Goal: Book appointment/travel/reservation

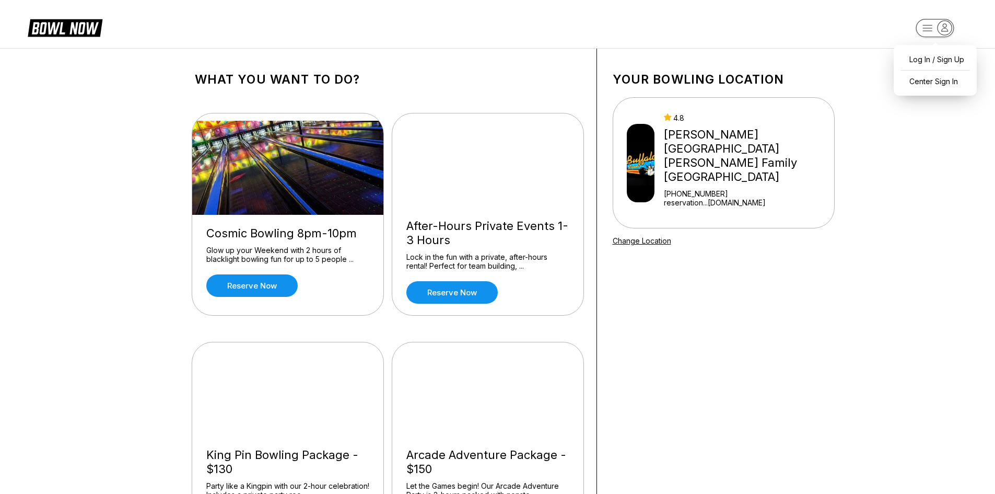
click at [924, 29] on rect "button" at bounding box center [935, 28] width 38 height 18
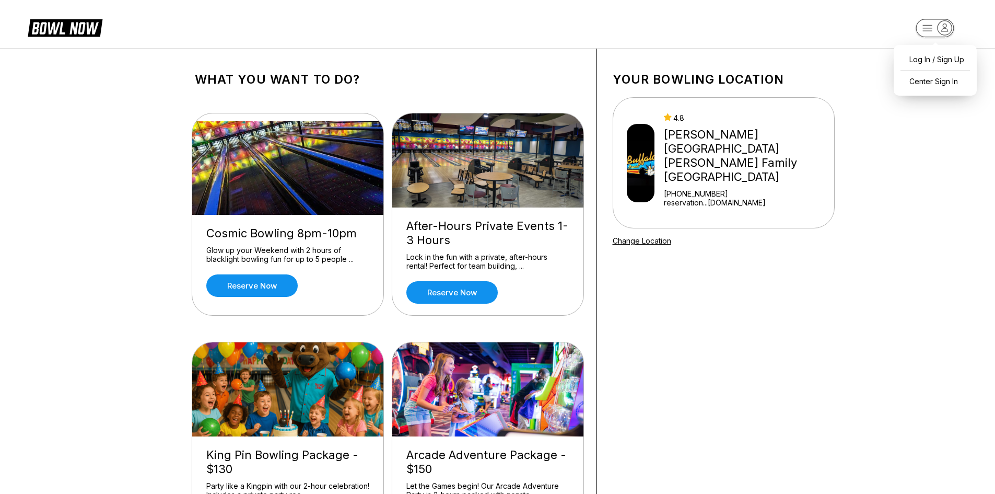
click at [947, 25] on icon "button" at bounding box center [945, 28] width 14 height 14
click at [653, 154] on img at bounding box center [641, 163] width 28 height 78
click at [931, 18] on button "button" at bounding box center [935, 30] width 64 height 25
click at [921, 78] on div "Center Sign In" at bounding box center [935, 81] width 73 height 18
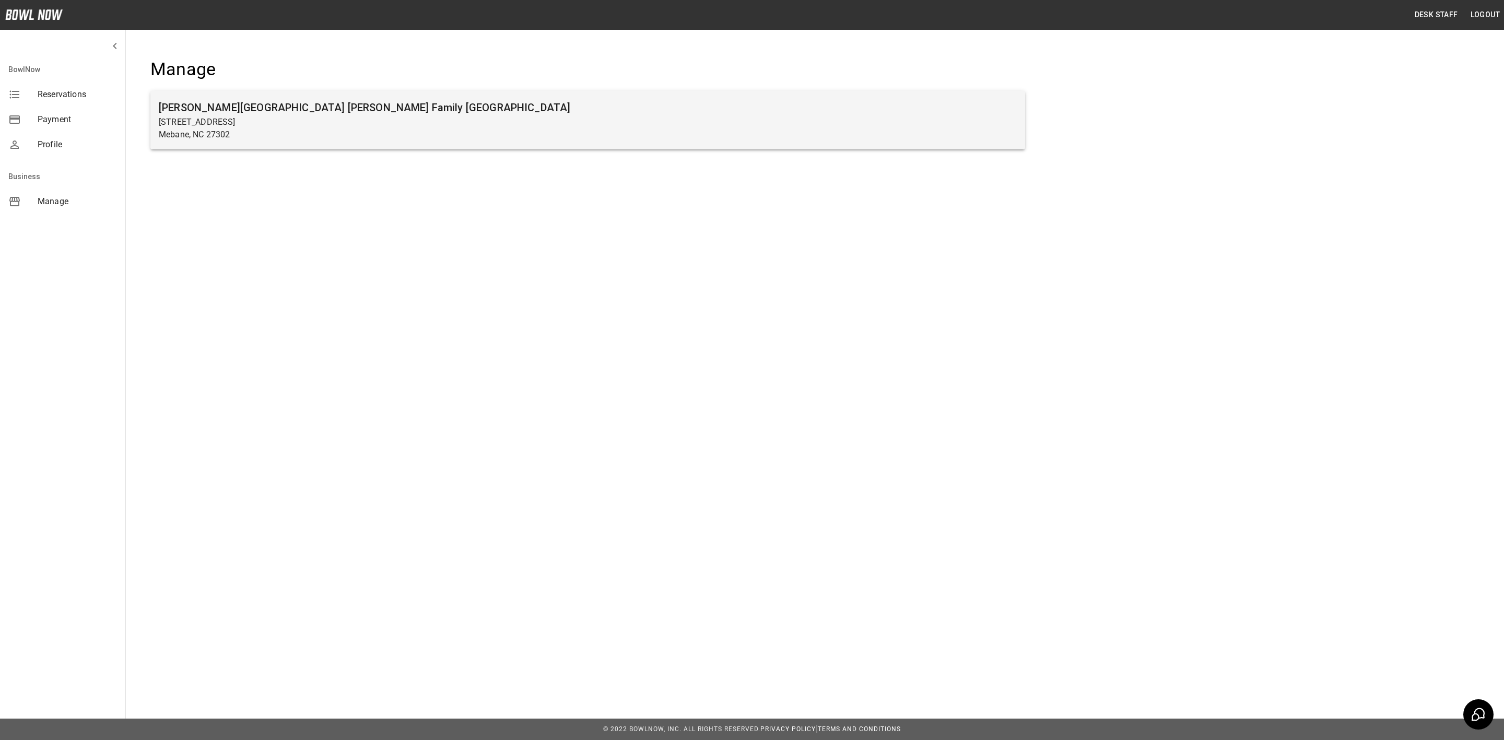
click at [314, 104] on h6 "[PERSON_NAME][GEOGRAPHIC_DATA] [PERSON_NAME] Family [GEOGRAPHIC_DATA]" at bounding box center [588, 107] width 858 height 17
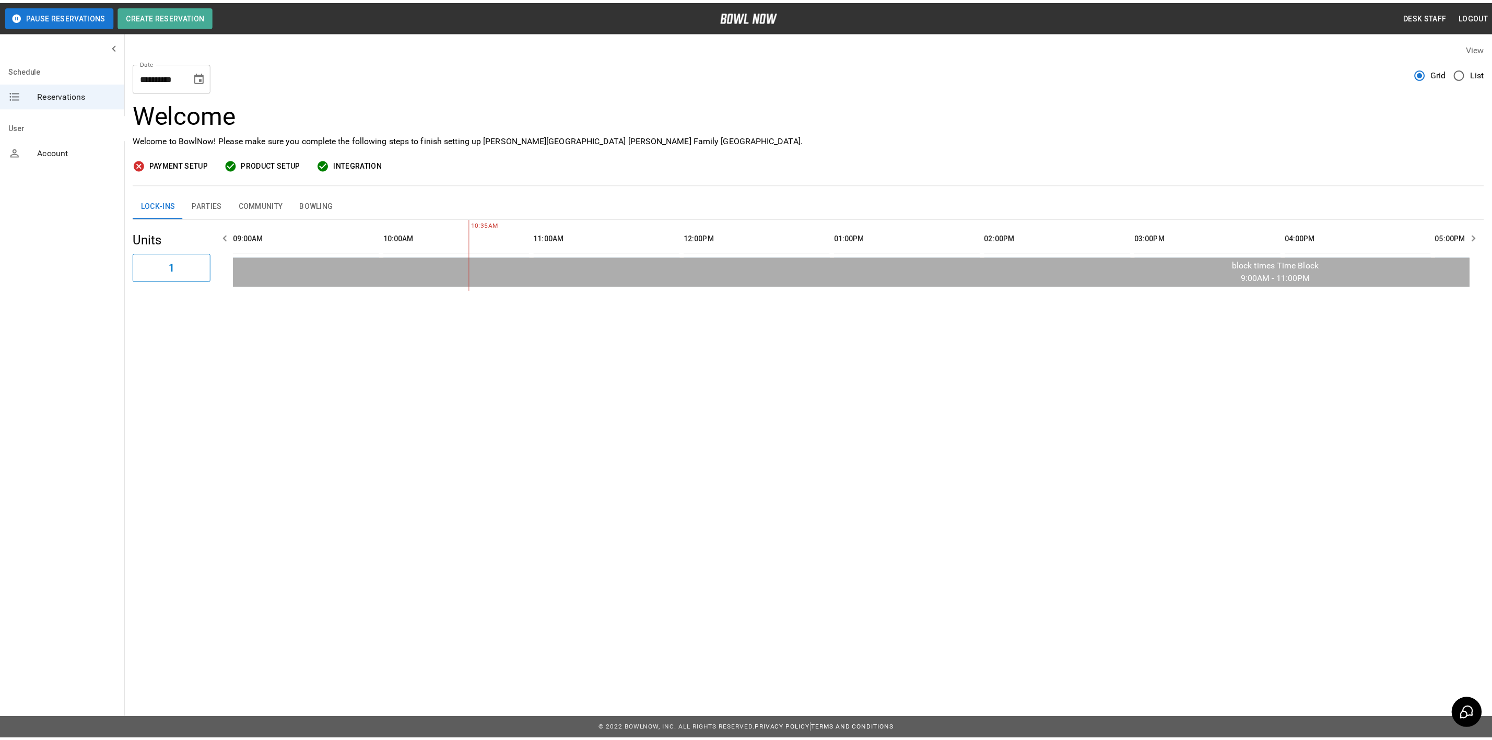
scroll to position [0, 151]
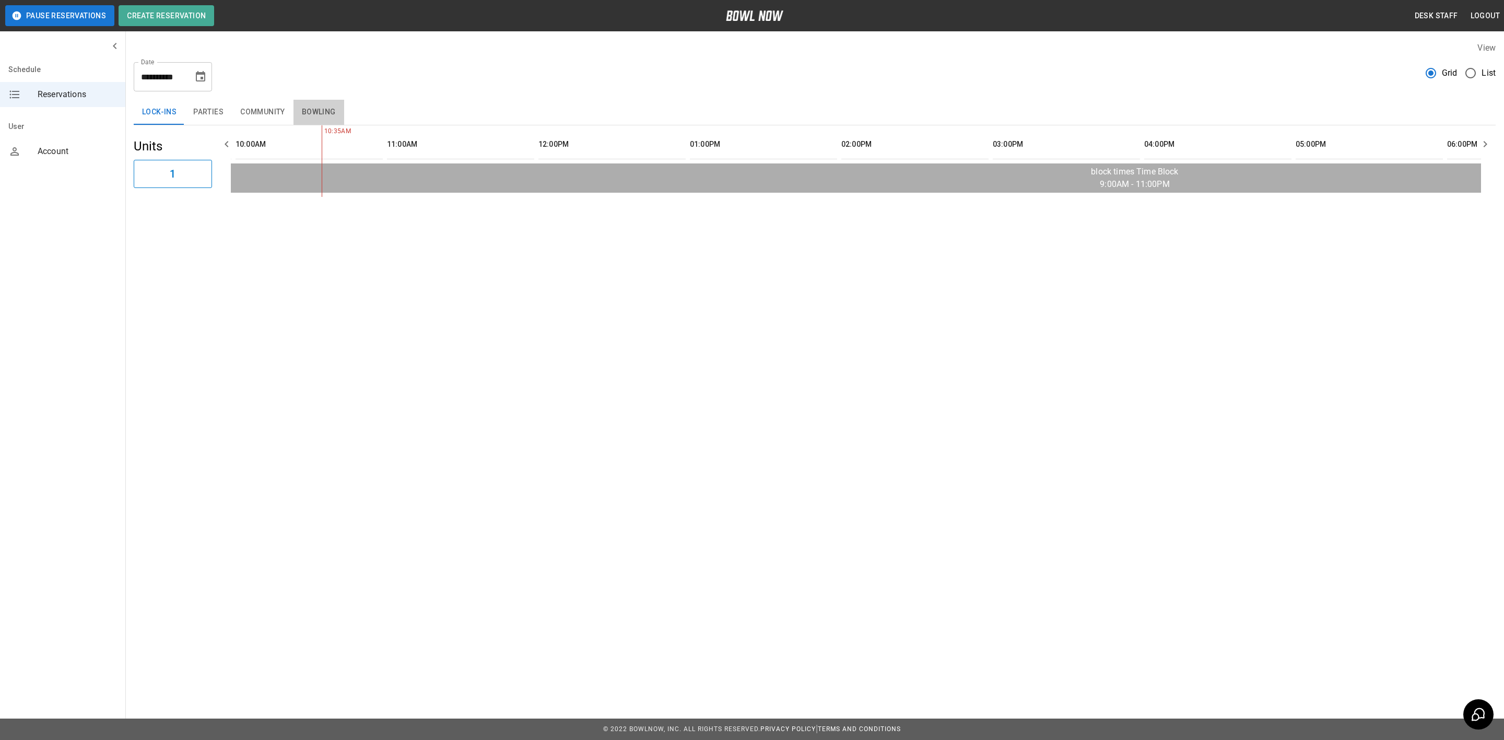
click at [313, 122] on button "Bowling" at bounding box center [319, 112] width 51 height 25
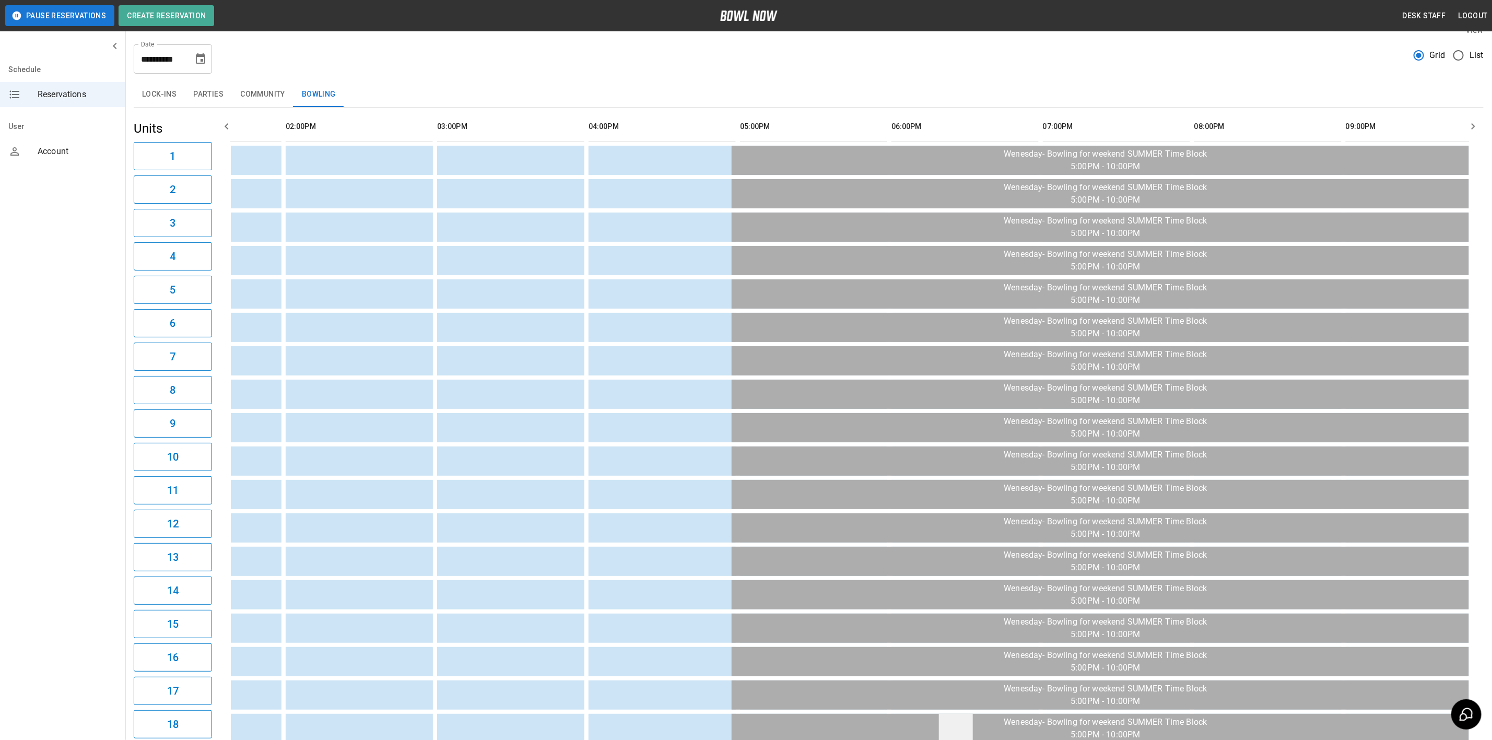
scroll to position [96, 0]
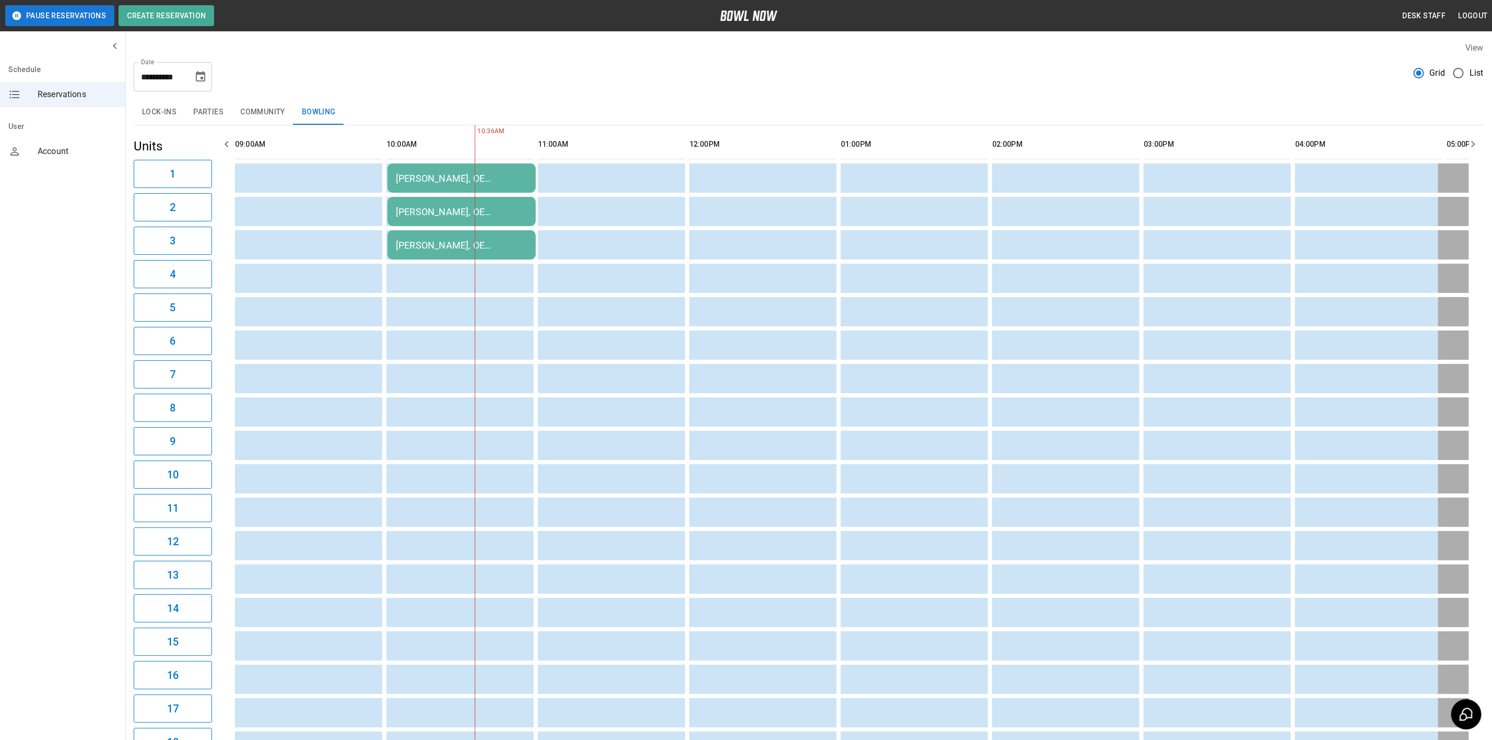
click at [185, 107] on button "Parties" at bounding box center [208, 112] width 47 height 25
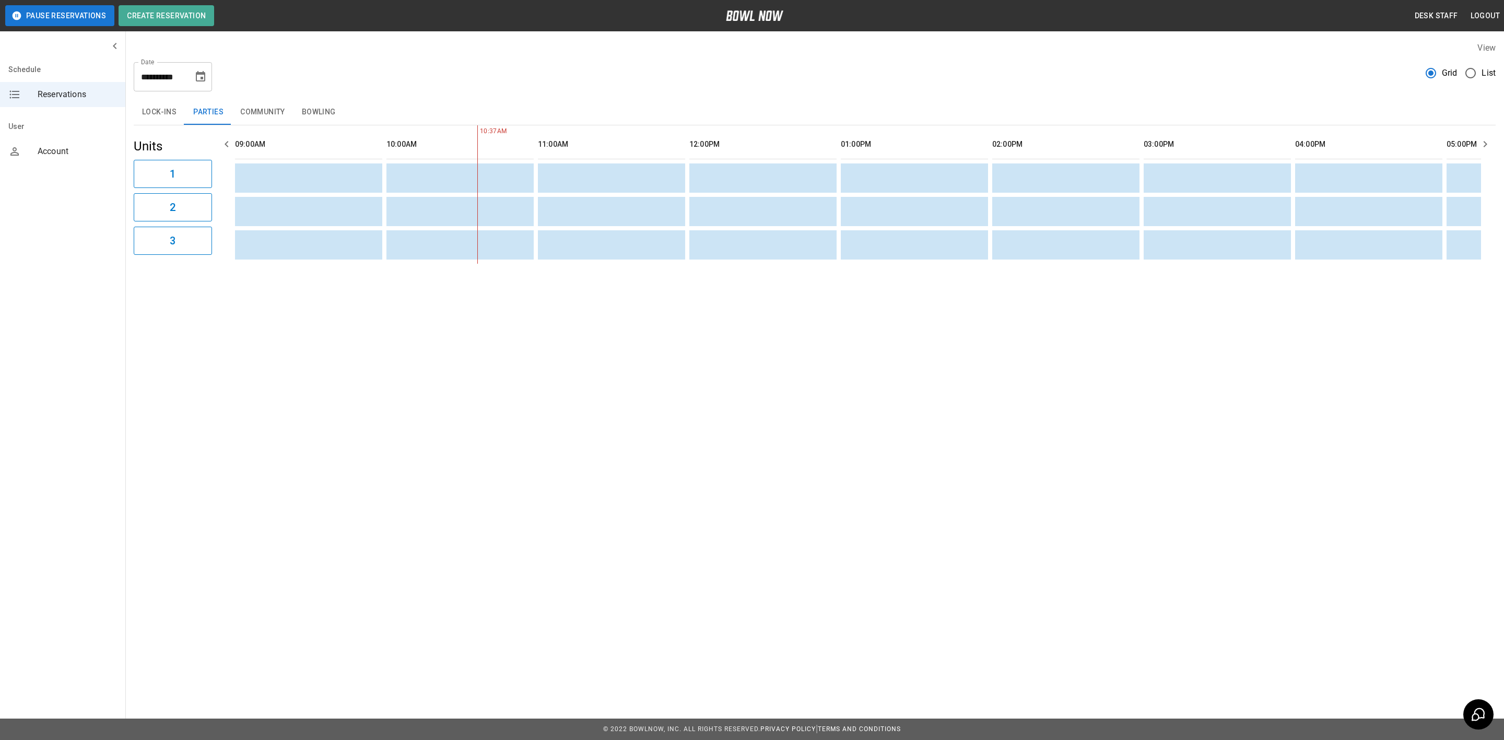
click at [169, 107] on button "Lock-ins" at bounding box center [159, 112] width 51 height 25
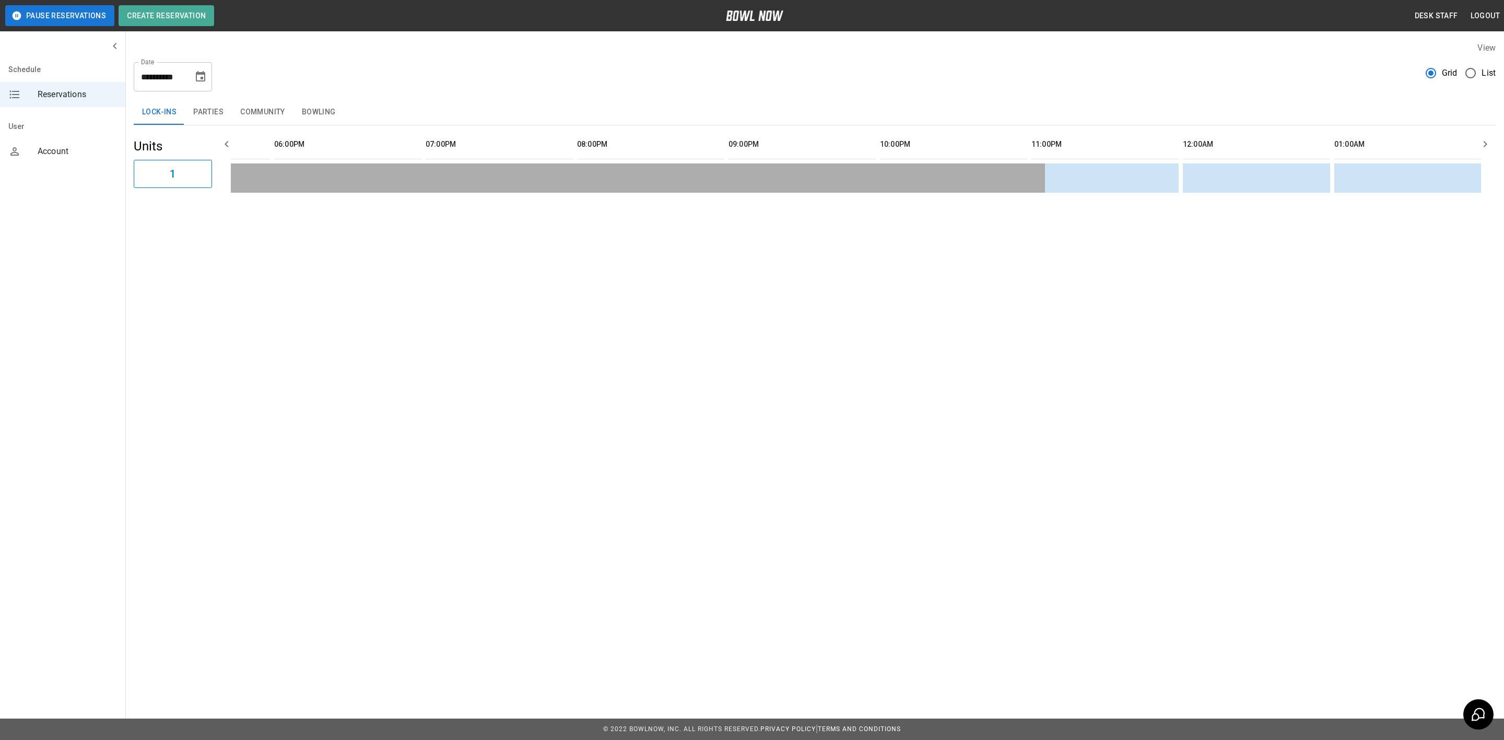
click at [221, 120] on button "Parties" at bounding box center [208, 112] width 47 height 25
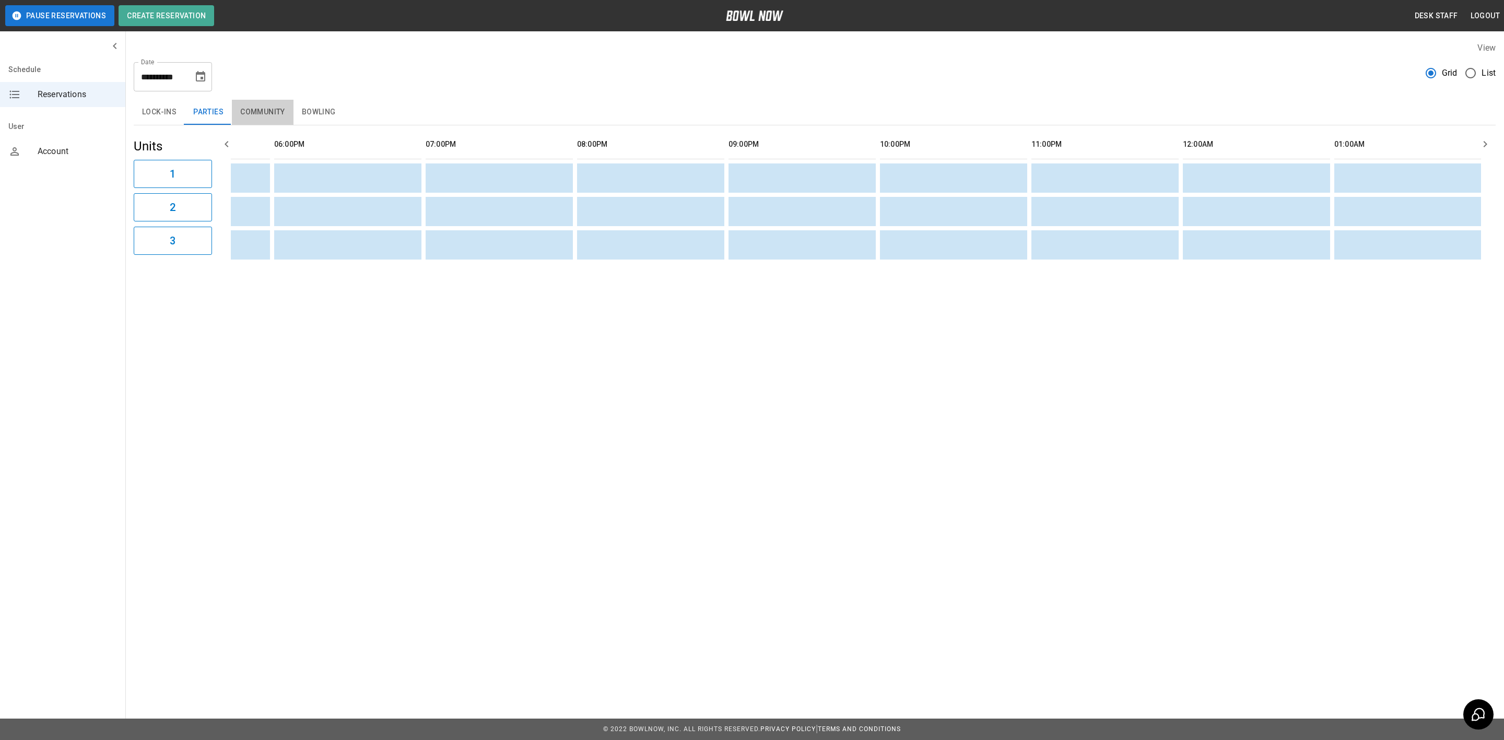
click at [274, 120] on button "Community" at bounding box center [263, 112] width 62 height 25
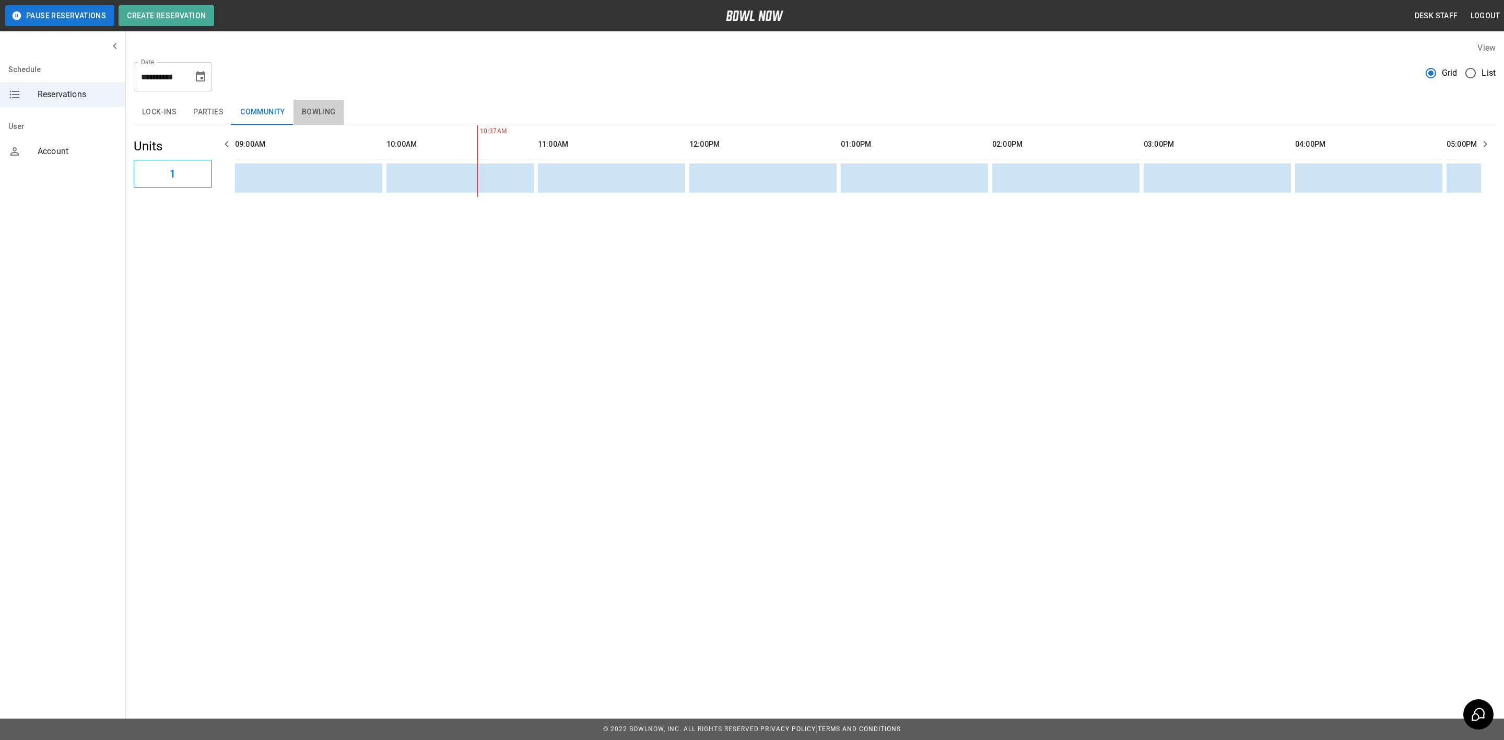
click at [328, 109] on button "Bowling" at bounding box center [319, 112] width 51 height 25
